Goal: Complete application form

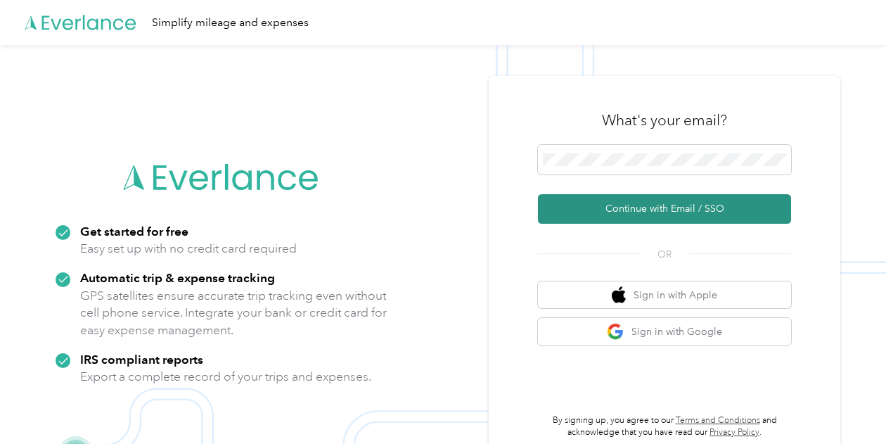
click at [658, 205] on button "Continue with Email / SSO" at bounding box center [664, 209] width 253 height 30
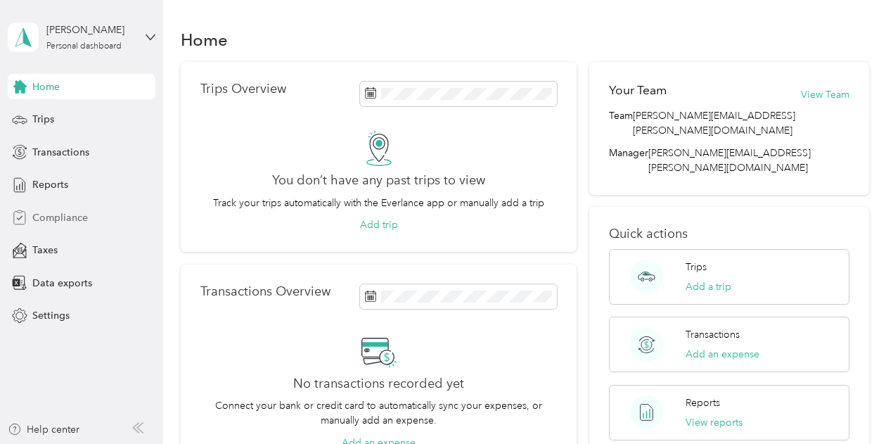
click at [59, 216] on span "Compliance" at bounding box center [60, 217] width 56 height 15
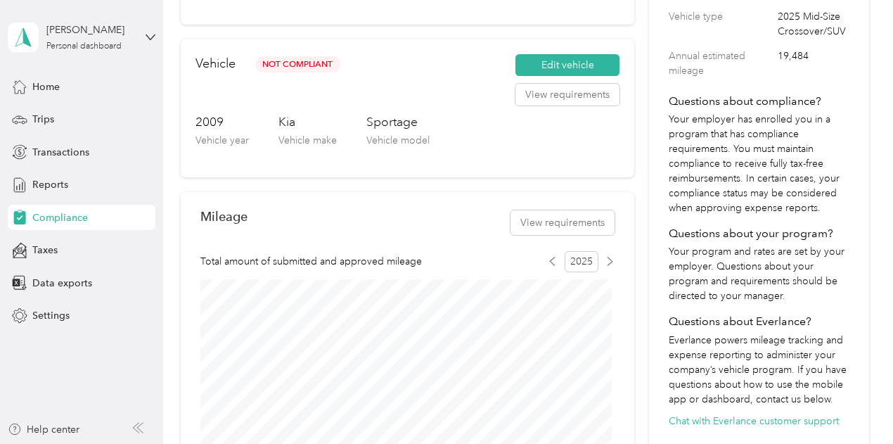
scroll to position [281, 0]
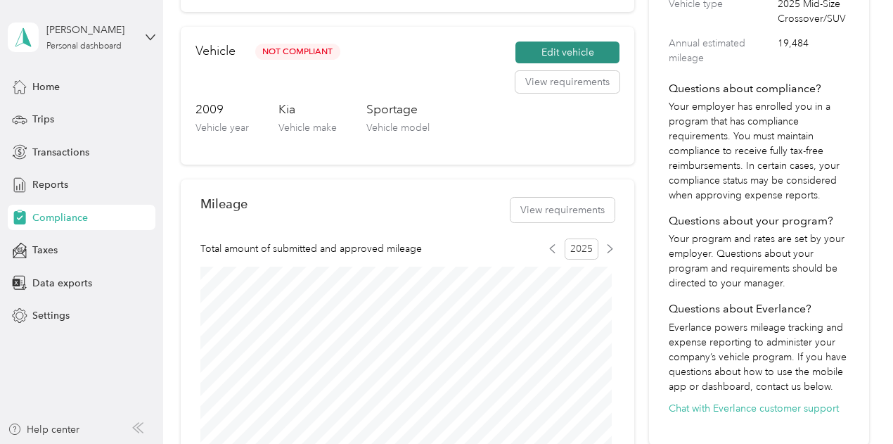
click at [550, 52] on button "Edit vehicle" at bounding box center [567, 52] width 104 height 22
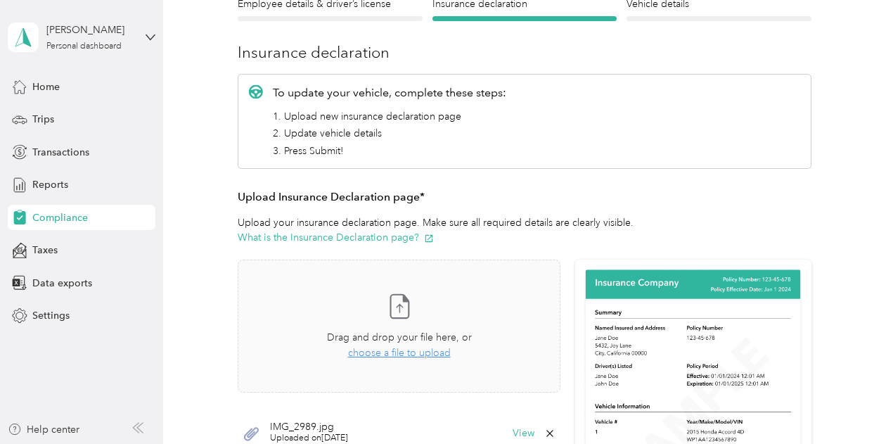
scroll to position [211, 0]
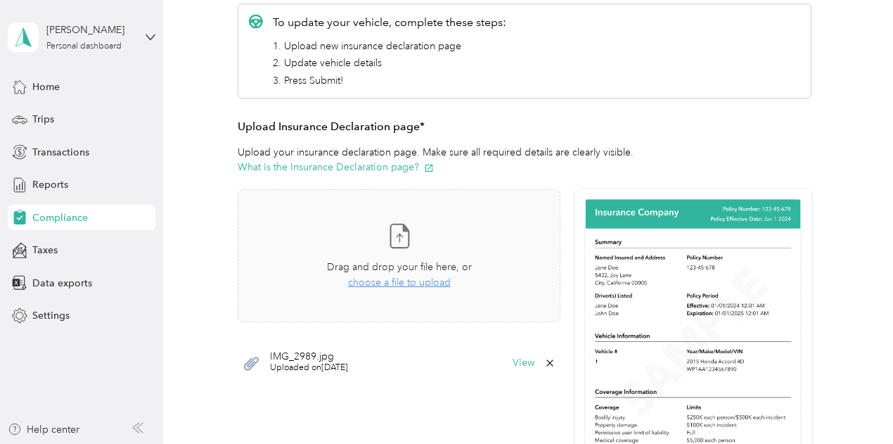
click at [294, 370] on span "Uploaded on [DATE]" at bounding box center [309, 367] width 78 height 13
click at [522, 358] on button "View" at bounding box center [523, 363] width 22 height 10
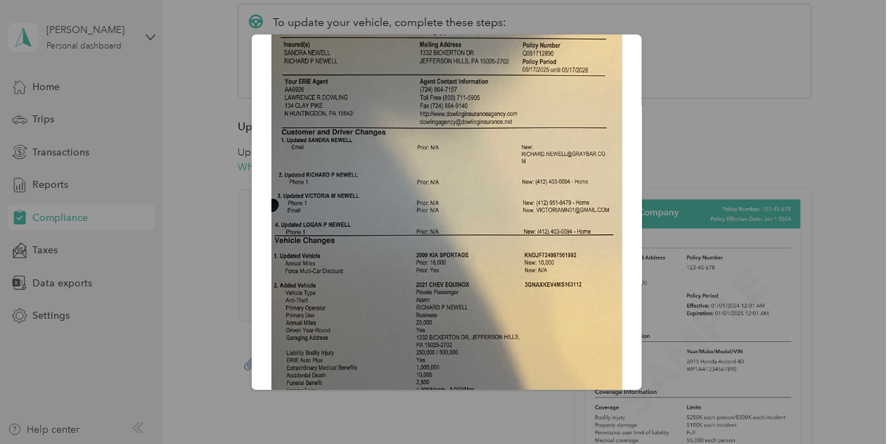
scroll to position [141, 0]
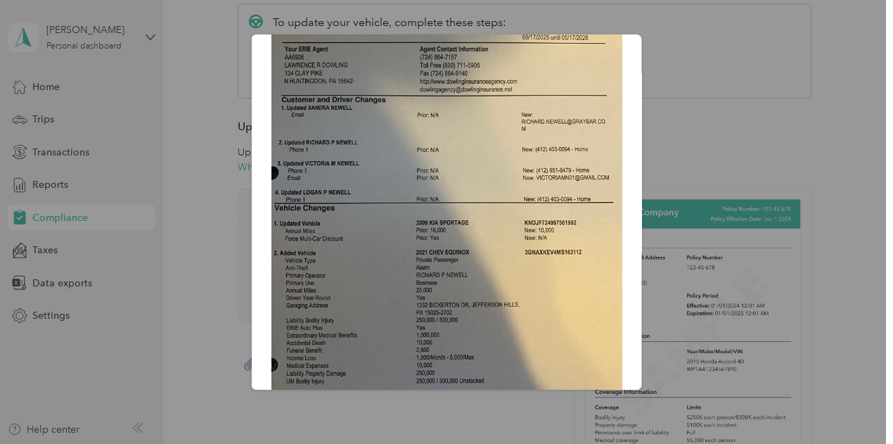
click at [673, 130] on div "IMG_2989.jpg" at bounding box center [641, 213] width 390 height 359
click at [224, 274] on div at bounding box center [446, 222] width 893 height 444
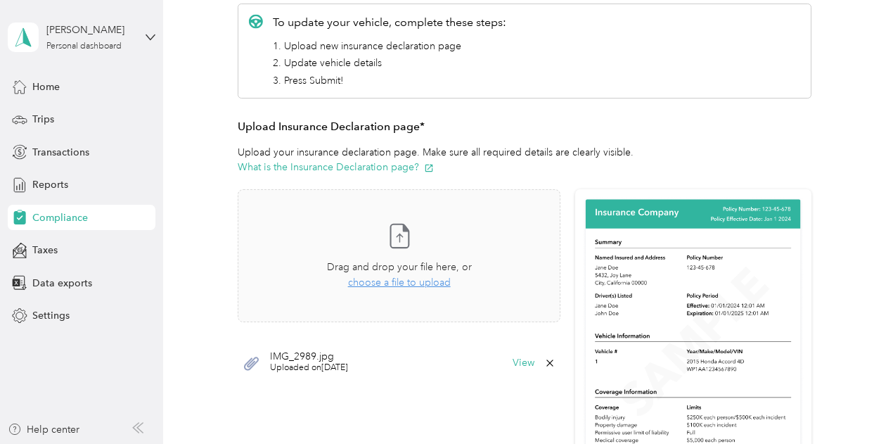
click at [224, 274] on div at bounding box center [446, 222] width 893 height 444
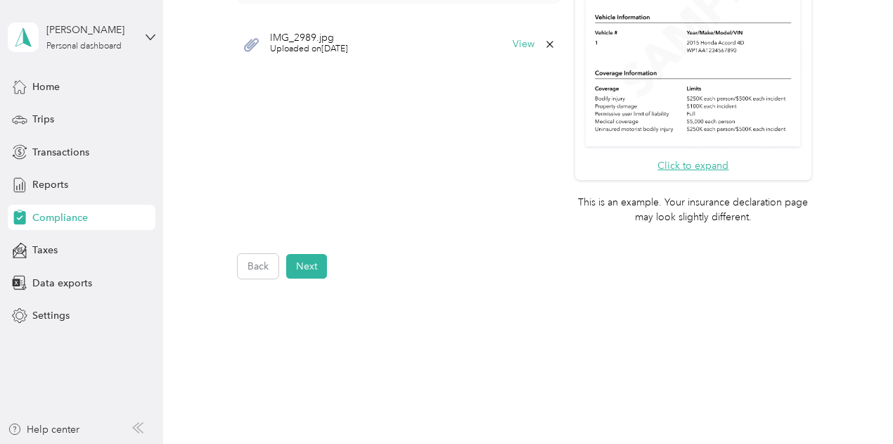
scroll to position [562, 0]
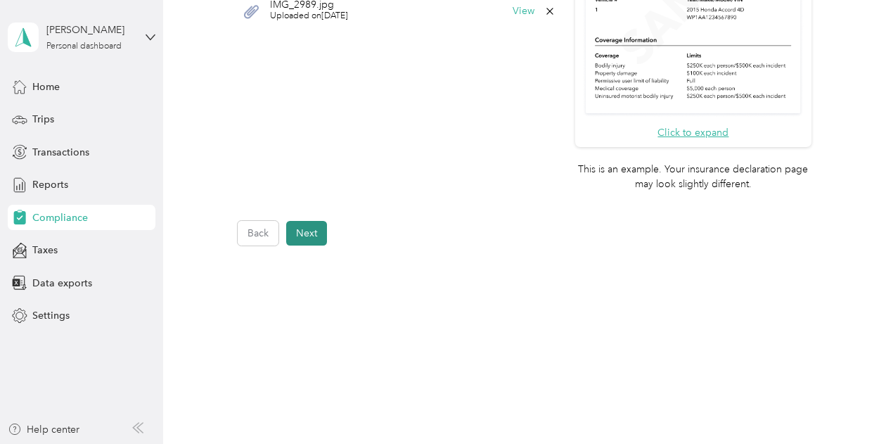
click at [312, 234] on button "Next" at bounding box center [306, 233] width 41 height 25
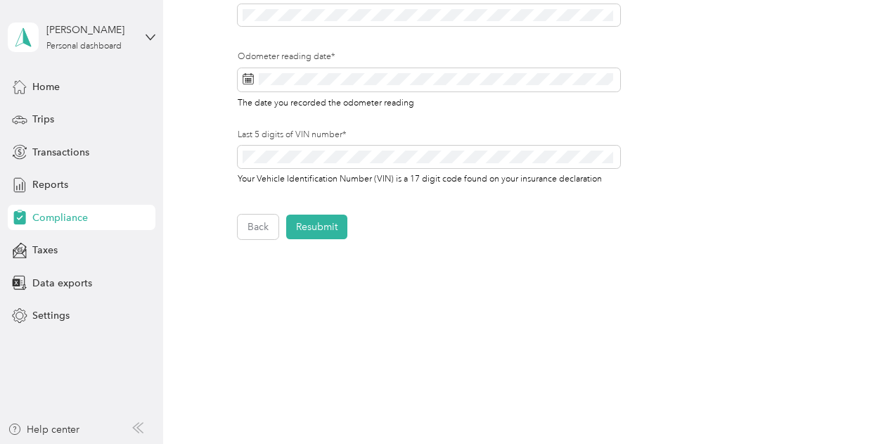
scroll to position [552, 0]
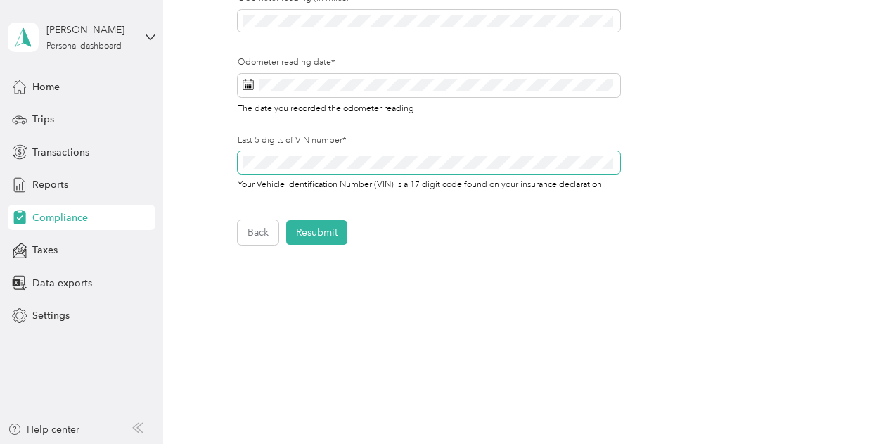
click at [0, 165] on section "[PERSON_NAME] Personal dashboard Home Trips Transactions Reports Compliance Tax…" at bounding box center [443, 222] width 886 height 444
click at [321, 231] on button "Resubmit" at bounding box center [316, 232] width 61 height 25
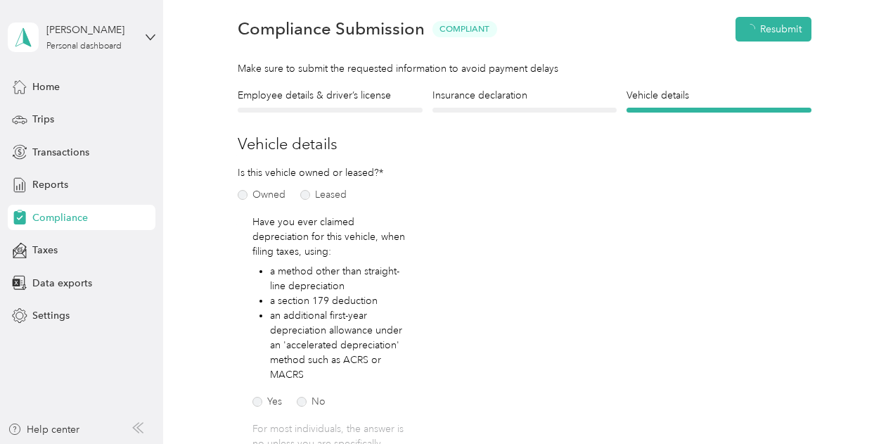
scroll to position [17, 0]
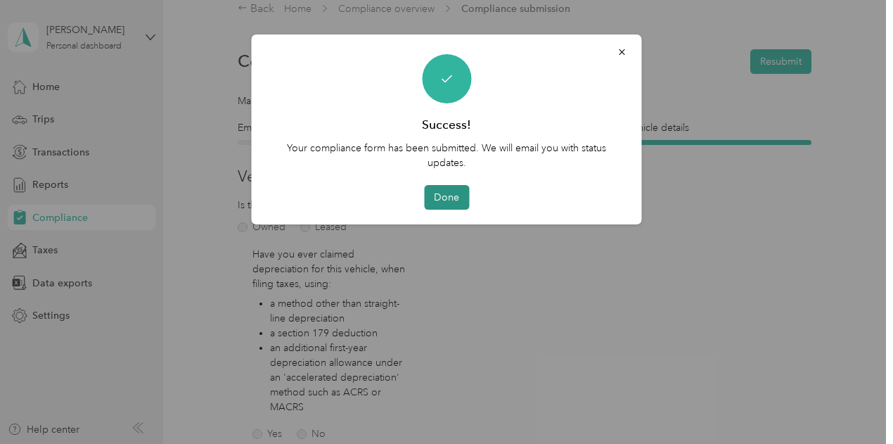
click at [441, 195] on button "Done" at bounding box center [446, 197] width 45 height 25
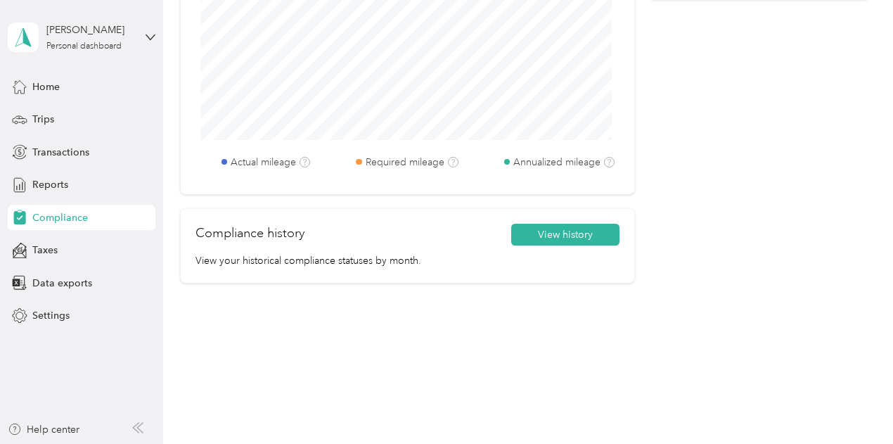
scroll to position [730, 0]
